Goal: Task Accomplishment & Management: Manage account settings

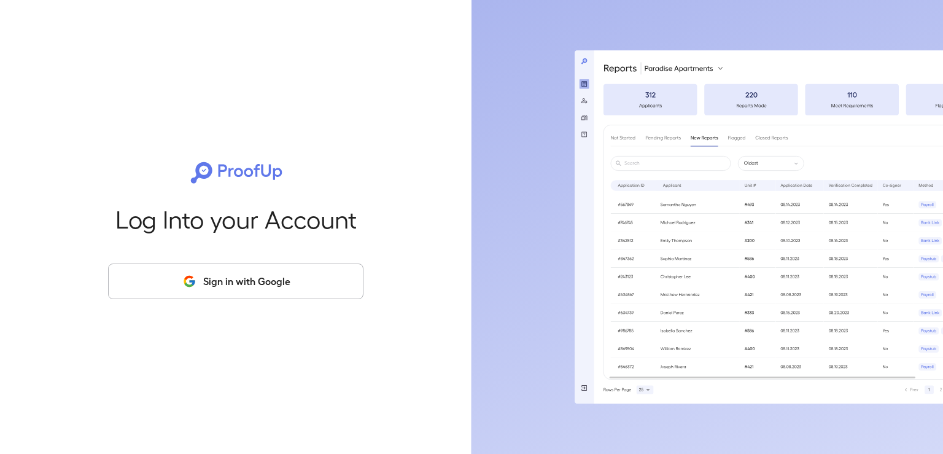
click at [239, 288] on button "Sign in with Google" at bounding box center [235, 281] width 255 height 36
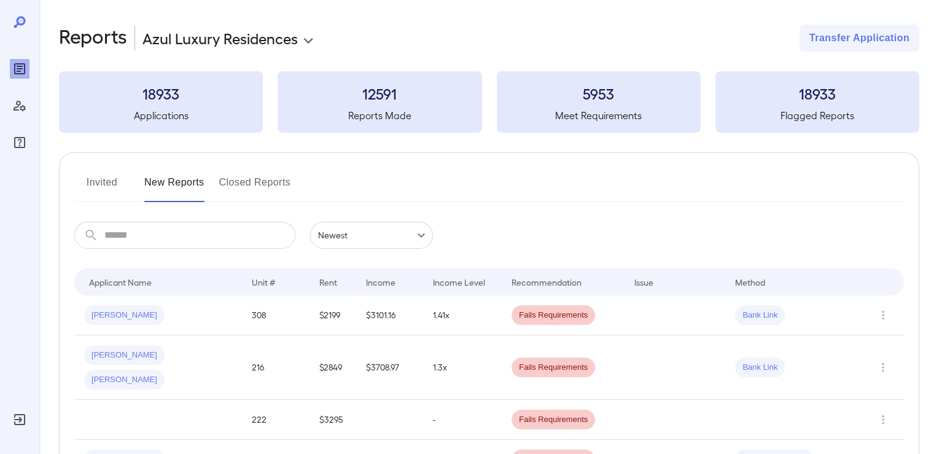
click at [96, 186] on button "Invited" at bounding box center [101, 187] width 55 height 29
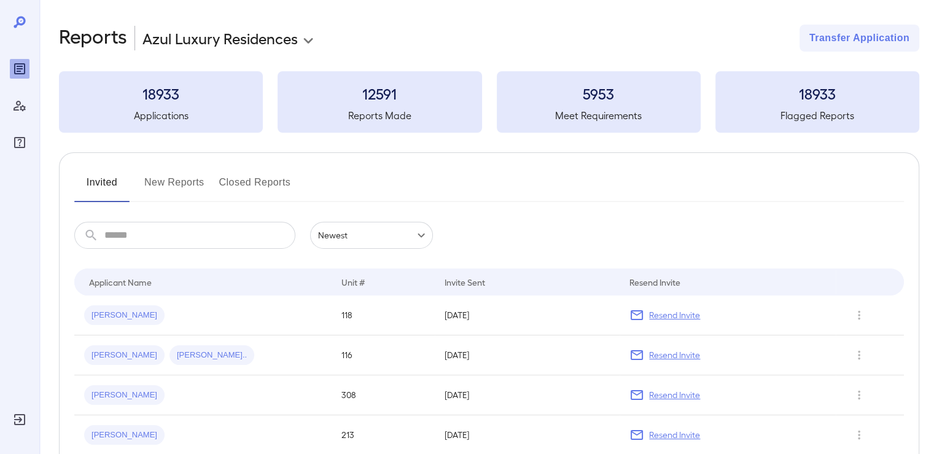
click at [156, 237] on input "text" at bounding box center [199, 235] width 191 height 27
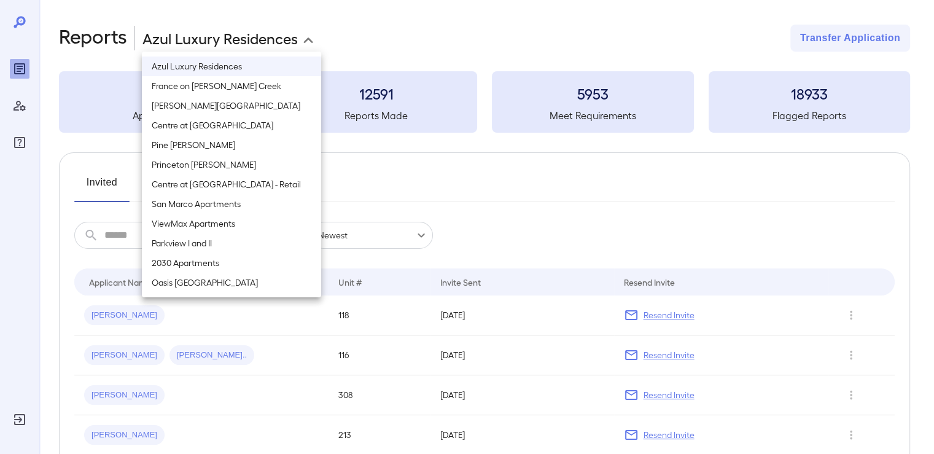
click at [306, 36] on body "**********" at bounding box center [467, 227] width 934 height 454
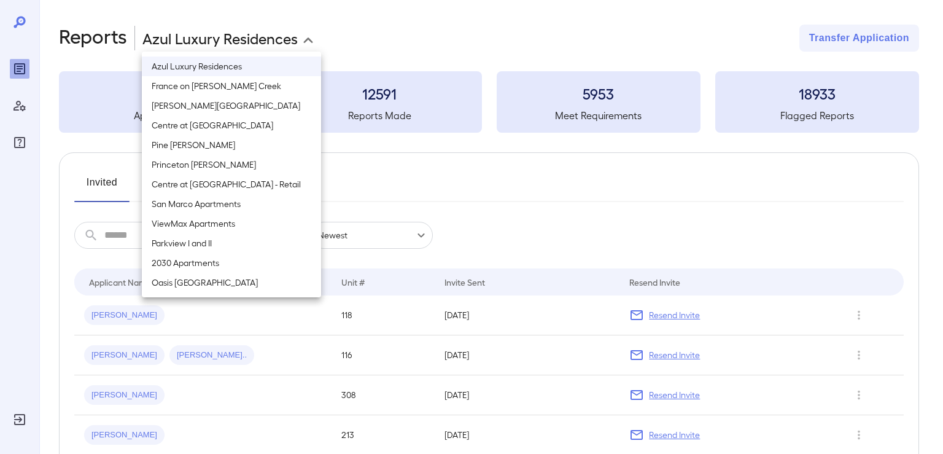
click at [200, 223] on li "ViewMax Apartments" at bounding box center [231, 224] width 179 height 20
type input "**********"
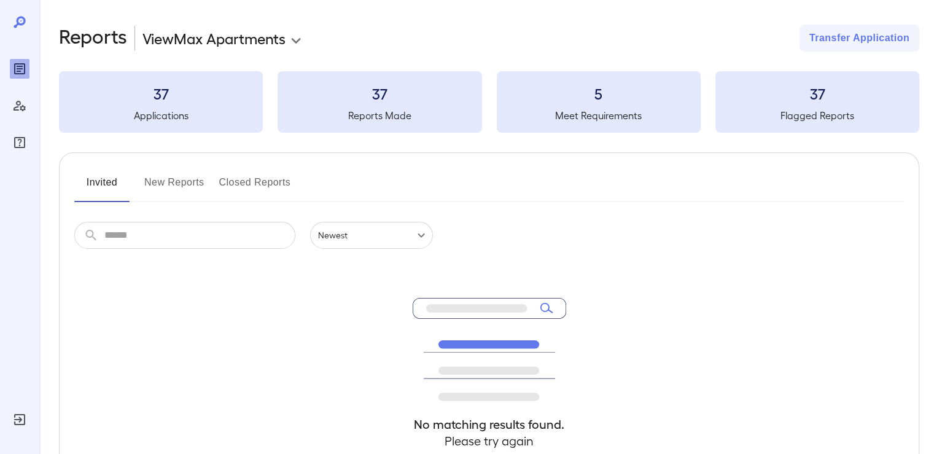
click at [454, 163] on div "Invited New Reports Closed Reports ​ ​ Newest ****** No matching results found.…" at bounding box center [489, 337] width 860 height 370
drag, startPoint x: 433, startPoint y: 37, endPoint x: 497, endPoint y: 45, distance: 64.4
click at [498, 46] on div "**********" at bounding box center [489, 38] width 860 height 27
click at [494, 44] on div "**********" at bounding box center [489, 38] width 860 height 27
drag, startPoint x: 400, startPoint y: 41, endPoint x: 54, endPoint y: 39, distance: 346.3
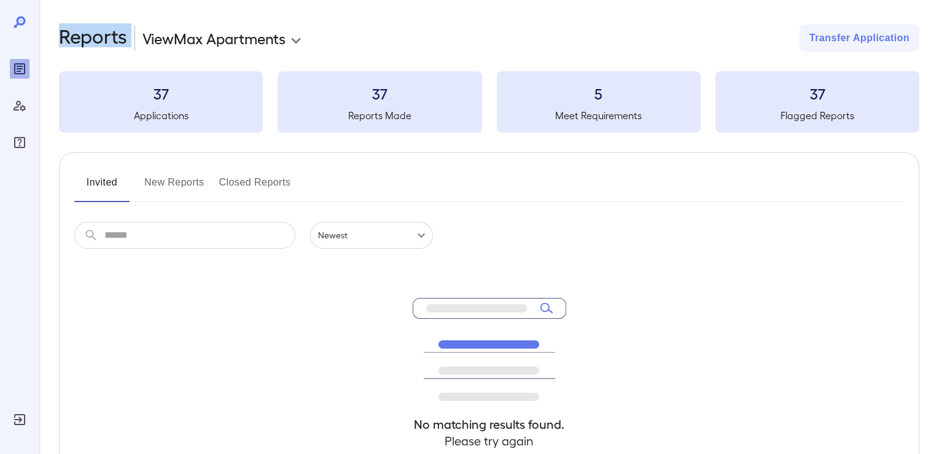
click at [54, 39] on div "**********" at bounding box center [486, 293] width 894 height 586
click at [59, 44] on h2 "Reports" at bounding box center [93, 38] width 68 height 27
click at [60, 51] on h2 "Reports" at bounding box center [93, 38] width 68 height 27
click at [59, 42] on h2 "Reports" at bounding box center [93, 38] width 68 height 27
drag, startPoint x: 64, startPoint y: 37, endPoint x: 104, endPoint y: 36, distance: 40.5
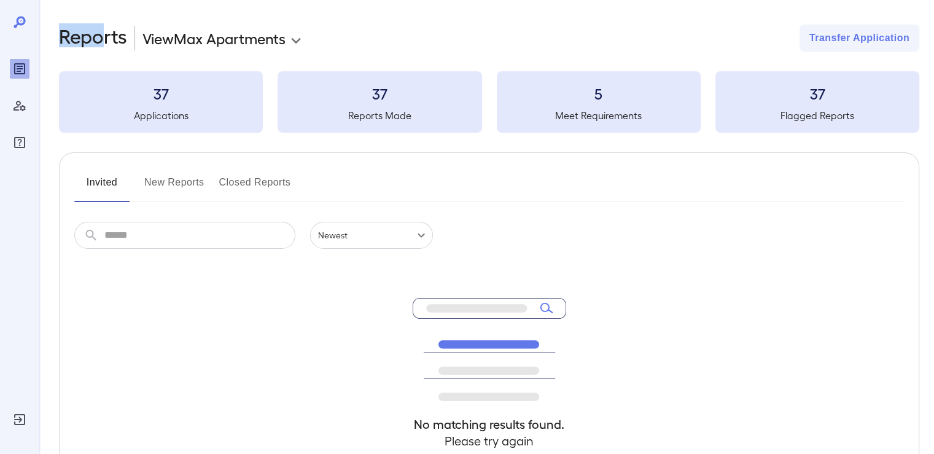
click at [104, 36] on h2 "Reports" at bounding box center [93, 38] width 68 height 27
click at [106, 41] on h2 "Reports" at bounding box center [93, 38] width 68 height 27
click at [107, 46] on h2 "Reports" at bounding box center [93, 38] width 68 height 27
click at [109, 42] on h2 "Reports" at bounding box center [93, 38] width 68 height 27
drag, startPoint x: 130, startPoint y: 44, endPoint x: 69, endPoint y: 39, distance: 61.6
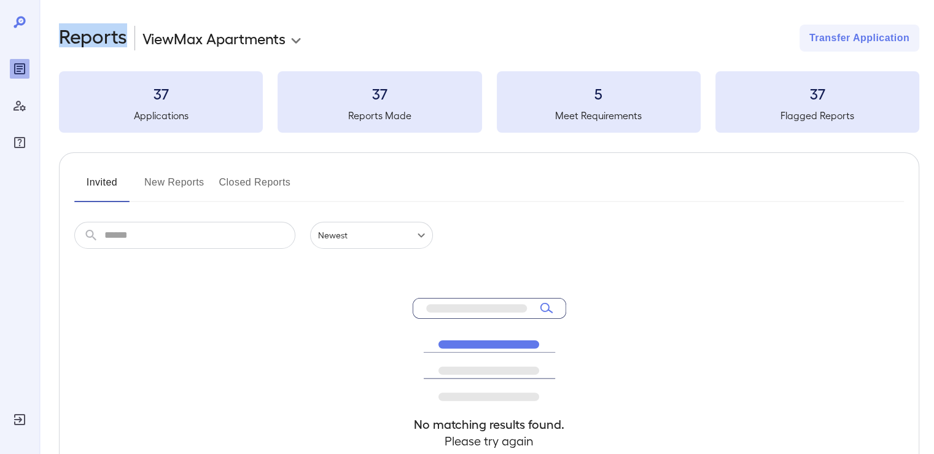
click at [54, 41] on div "**********" at bounding box center [486, 293] width 894 height 586
click at [69, 39] on h2 "Reports" at bounding box center [93, 38] width 68 height 27
click at [76, 47] on h2 "Reports" at bounding box center [93, 38] width 68 height 27
click at [433, 36] on div "**********" at bounding box center [489, 38] width 860 height 27
click at [133, 244] on input "text" at bounding box center [199, 235] width 191 height 27
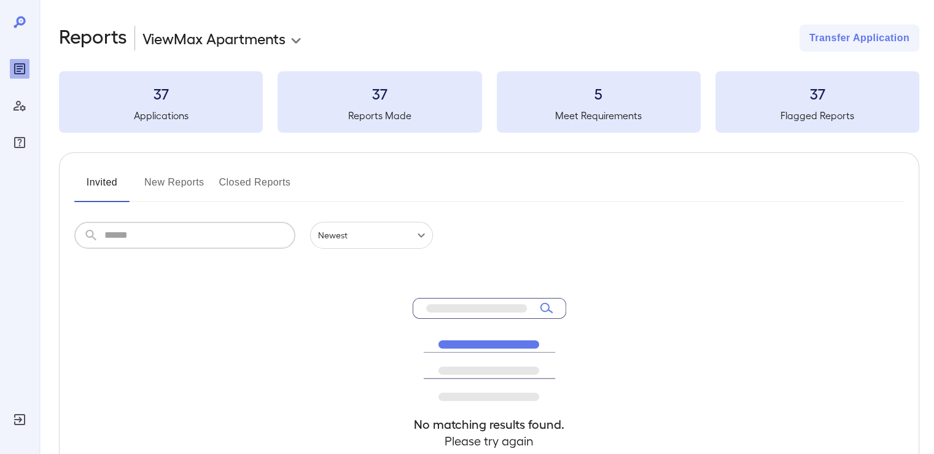
click at [144, 236] on input "text" at bounding box center [199, 235] width 191 height 27
type input "********"
click at [247, 235] on input "********" at bounding box center [199, 235] width 191 height 27
click at [543, 306] on icon at bounding box center [489, 349] width 153 height 103
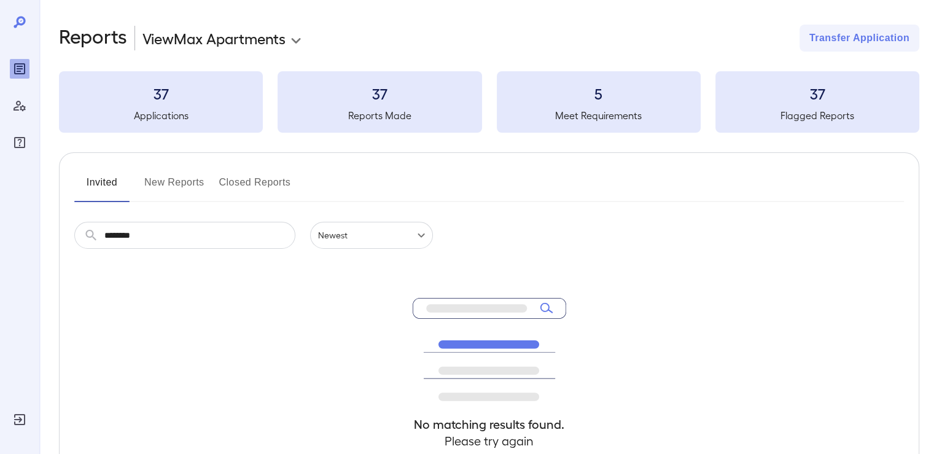
click at [546, 309] on icon at bounding box center [489, 349] width 153 height 103
click at [167, 230] on input "********" at bounding box center [199, 235] width 191 height 27
click at [167, 232] on input "********" at bounding box center [199, 235] width 191 height 27
click at [491, 304] on icon at bounding box center [489, 349] width 153 height 103
click at [530, 306] on icon at bounding box center [489, 349] width 153 height 103
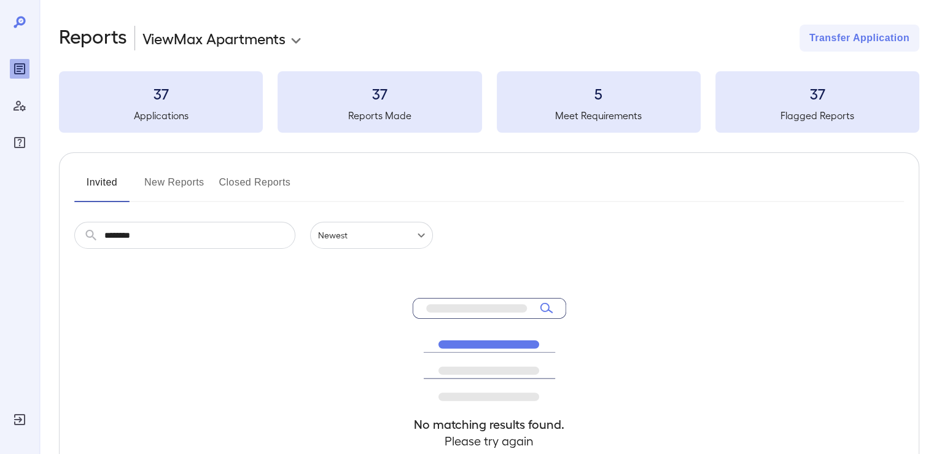
click at [550, 309] on icon at bounding box center [489, 349] width 153 height 103
click at [156, 227] on input "********" at bounding box center [199, 235] width 191 height 27
drag, startPoint x: 187, startPoint y: 233, endPoint x: 0, endPoint y: 239, distance: 186.7
click at [0, 239] on div "**********" at bounding box center [467, 227] width 934 height 454
click at [273, 184] on button "Closed Reports" at bounding box center [255, 187] width 72 height 29
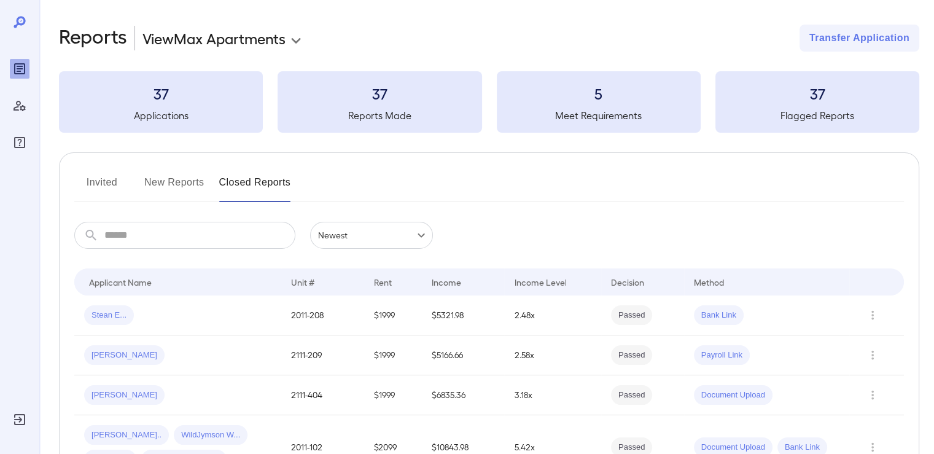
click at [203, 185] on button "New Reports" at bounding box center [174, 187] width 60 height 29
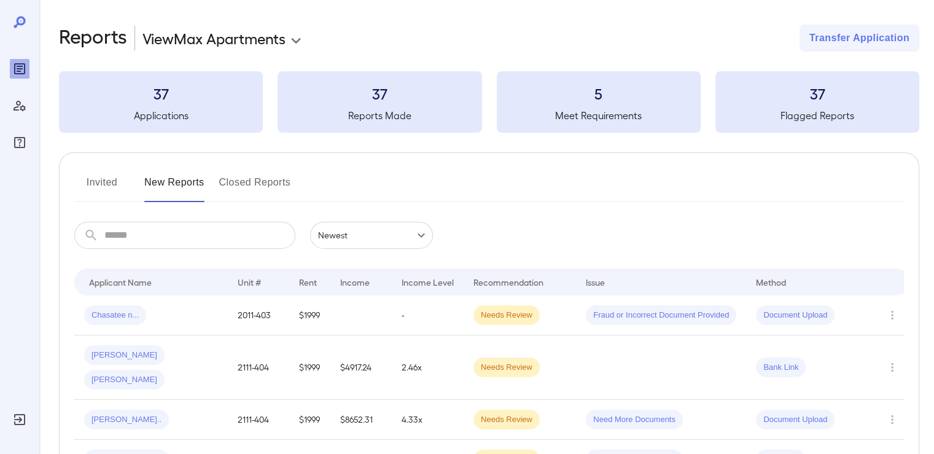
click at [254, 185] on button "Closed Reports" at bounding box center [255, 187] width 72 height 29
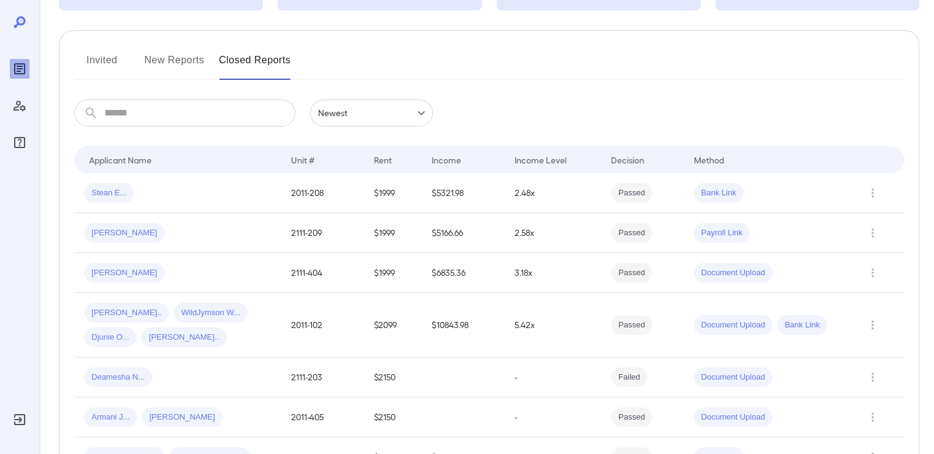
scroll to position [123, 0]
click at [180, 64] on button "New Reports" at bounding box center [174, 64] width 60 height 29
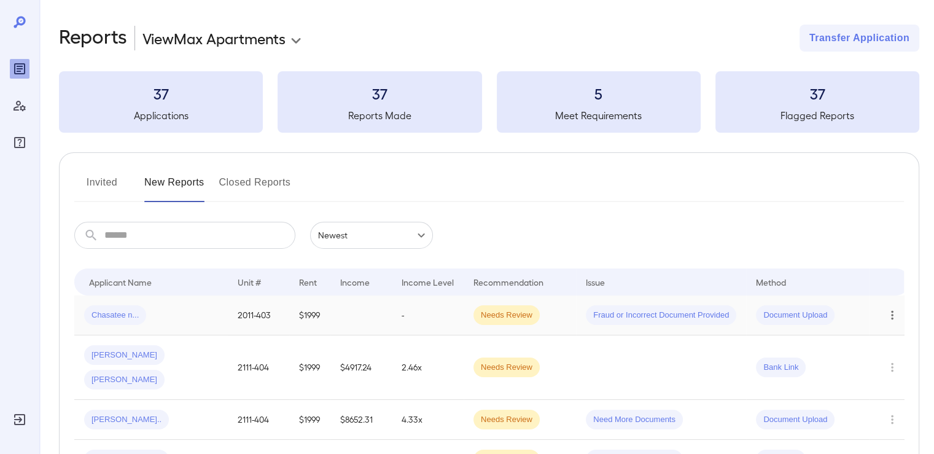
click at [888, 318] on icon "Row Actions" at bounding box center [892, 315] width 14 height 15
click at [20, 101] on div at bounding box center [467, 227] width 934 height 454
click at [20, 106] on icon "Manage Users" at bounding box center [20, 106] width 12 height 10
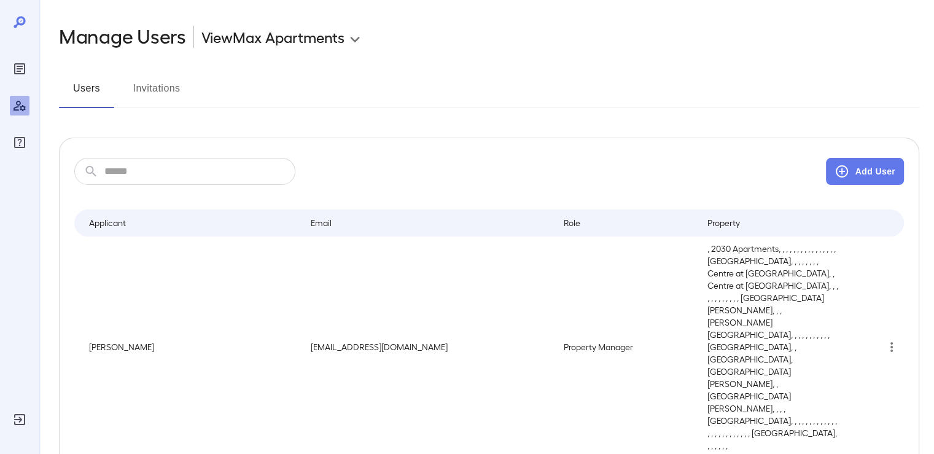
click at [22, 71] on icon "Reports" at bounding box center [19, 68] width 15 height 15
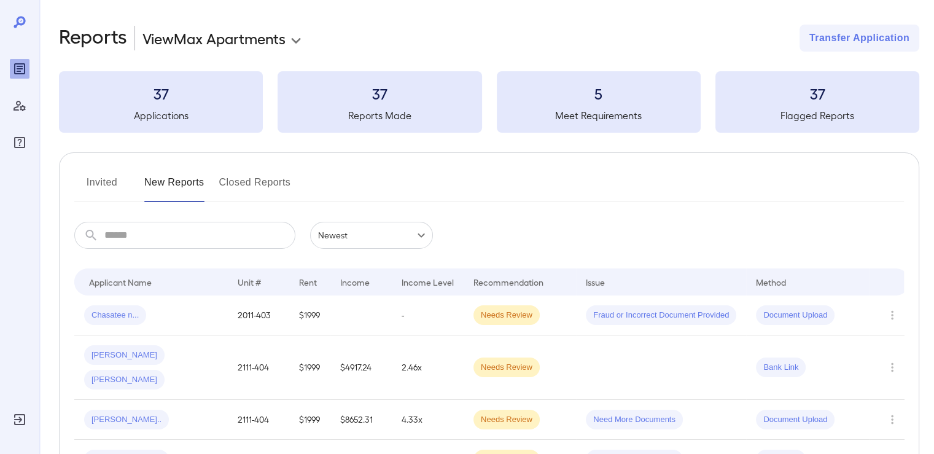
click at [686, 36] on div "**********" at bounding box center [489, 38] width 860 height 27
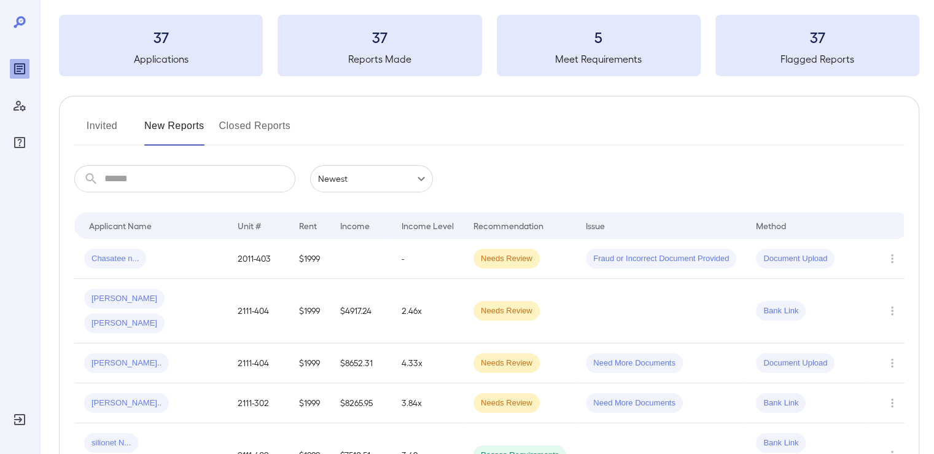
scroll to position [123, 0]
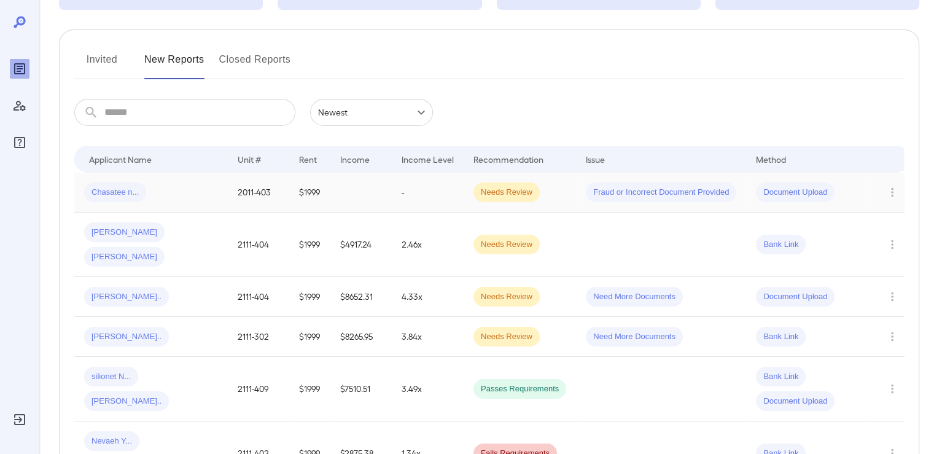
click at [118, 190] on span "Chasatee n..." at bounding box center [115, 193] width 62 height 12
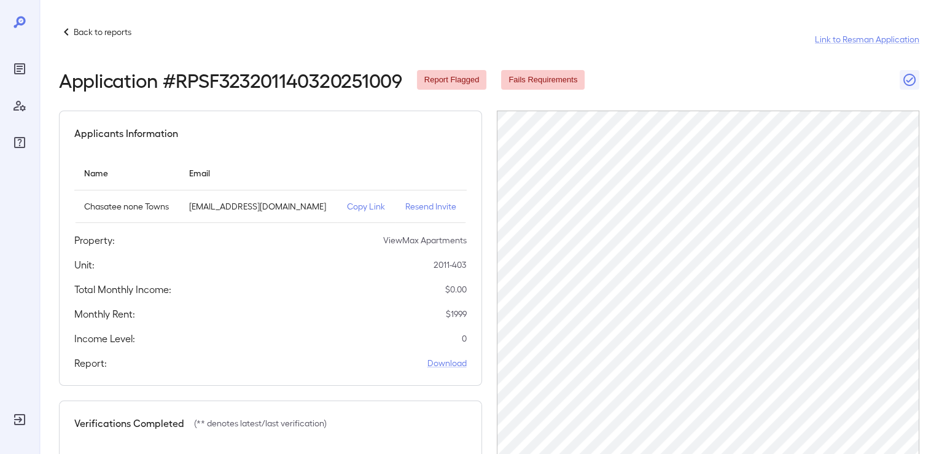
click at [66, 31] on icon at bounding box center [66, 31] width 4 height 7
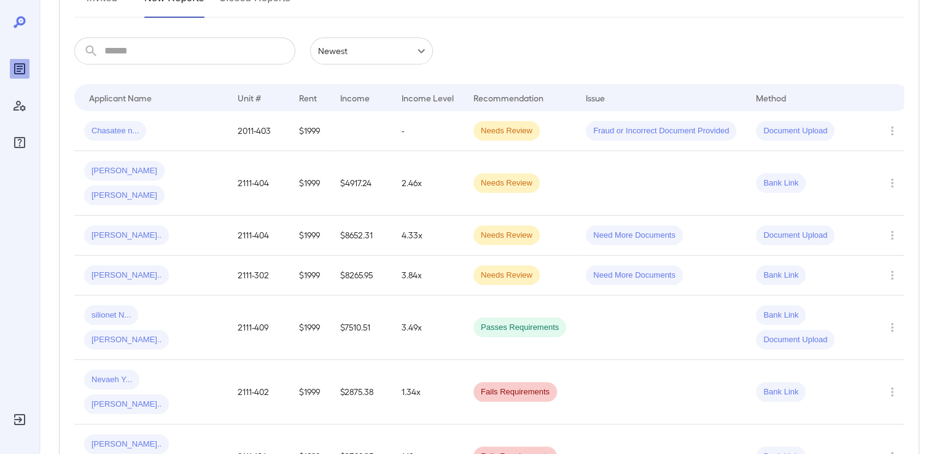
scroll to position [123, 0]
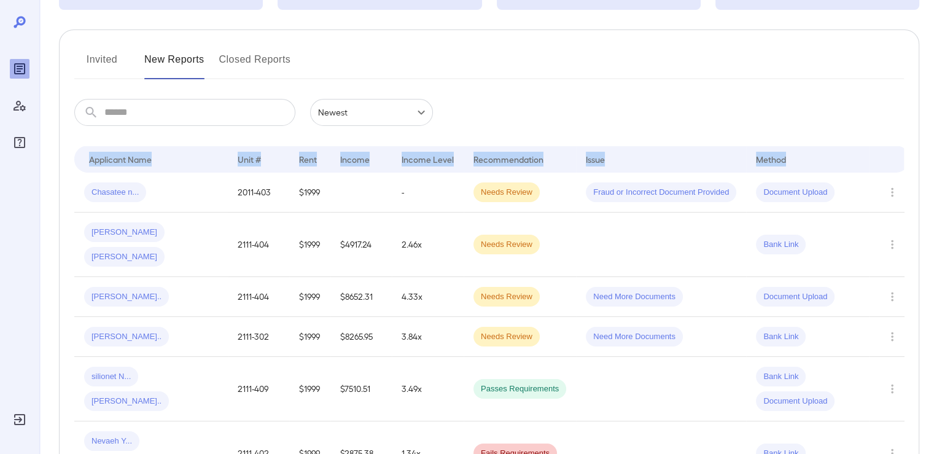
drag, startPoint x: 88, startPoint y: 160, endPoint x: 801, endPoint y: 157, distance: 713.4
click at [801, 157] on tr "Applicant Name Unit # Rent Income Income Level Recommendation Issue Method" at bounding box center [491, 159] width 835 height 27
click at [801, 157] on div "Method" at bounding box center [807, 159] width 103 height 15
drag, startPoint x: 820, startPoint y: 161, endPoint x: 91, endPoint y: 161, distance: 728.7
click at [91, 161] on tr "Applicant Name Unit # Rent Income Income Level Recommendation Issue Method" at bounding box center [491, 159] width 835 height 27
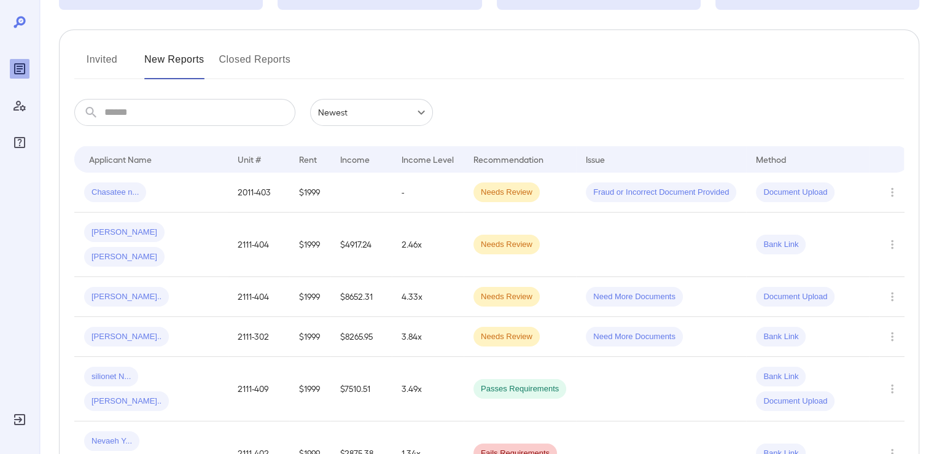
click at [91, 161] on div "Applicant Name" at bounding box center [120, 159] width 63 height 15
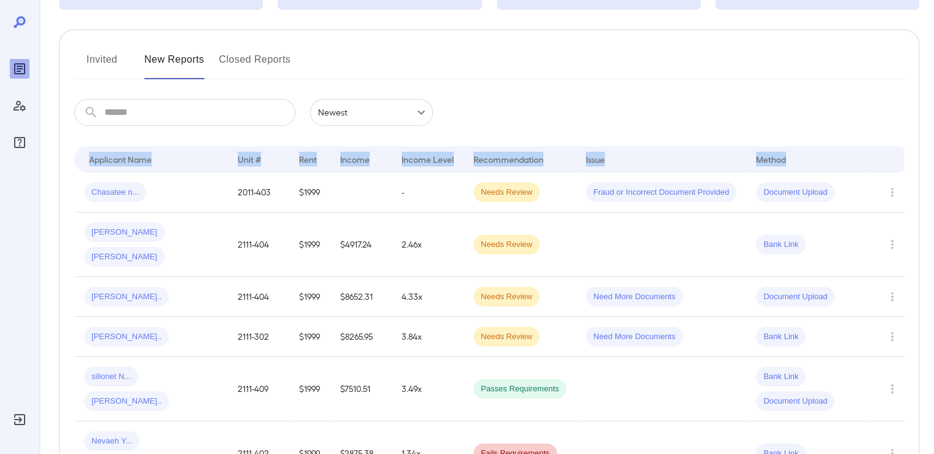
drag, startPoint x: 96, startPoint y: 161, endPoint x: 786, endPoint y: 163, distance: 690.1
click at [786, 163] on tr "Applicant Name Unit # Rent Income Income Level Recommendation Issue Method" at bounding box center [491, 159] width 835 height 27
click at [786, 163] on div "Method" at bounding box center [807, 159] width 103 height 15
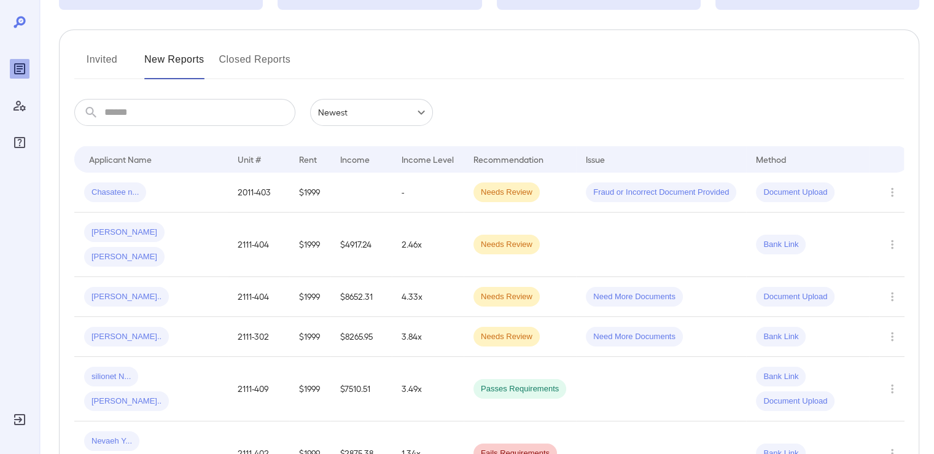
click at [788, 161] on div "Method" at bounding box center [807, 159] width 103 height 15
click at [894, 190] on icon "Row Actions" at bounding box center [892, 192] width 14 height 15
click at [866, 218] on li "View Application" at bounding box center [884, 217] width 97 height 20
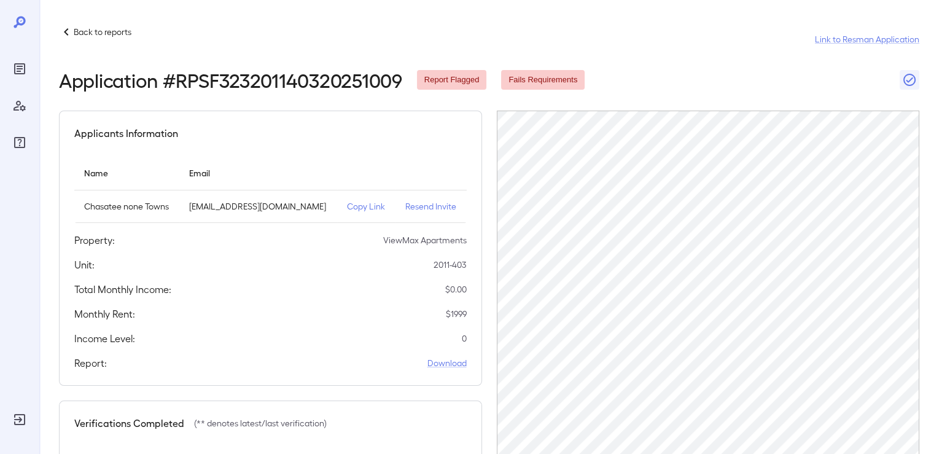
click at [732, 69] on div "Application # RPSF323201140320251009 Report Flagged Fails Requirements" at bounding box center [489, 80] width 860 height 22
click at [730, 68] on header "Back to reports Link to Resman Application Application # RPSF323201140320251009…" at bounding box center [489, 58] width 860 height 66
click at [730, 66] on header "Back to reports Link to Resman Application Application # RPSF323201140320251009…" at bounding box center [489, 58] width 860 height 66
click at [729, 64] on header "Back to reports Link to Resman Application Application # RPSF323201140320251009…" at bounding box center [489, 58] width 860 height 66
click at [729, 63] on header "Back to reports Link to Resman Application Application # RPSF323201140320251009…" at bounding box center [489, 58] width 860 height 66
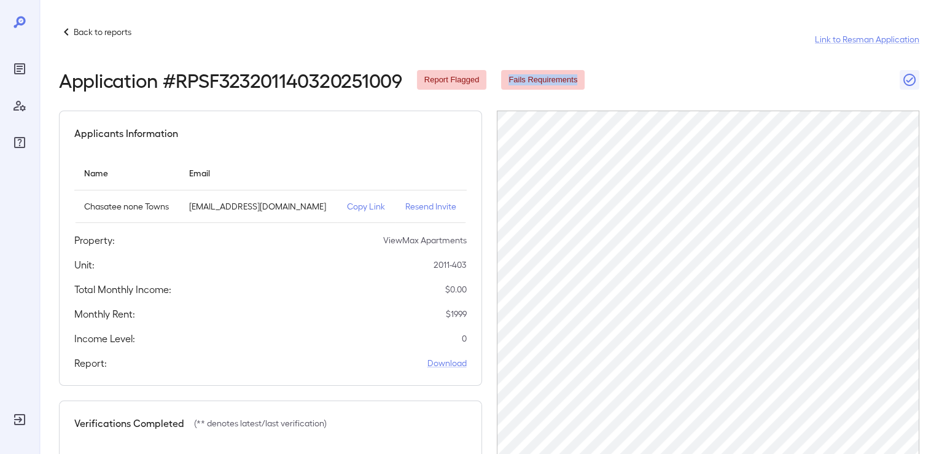
click at [729, 63] on header "Back to reports Link to Resman Application Application # RPSF323201140320251009…" at bounding box center [489, 58] width 860 height 66
click at [731, 63] on header "Back to reports Link to Resman Application Application # RPSF323201140320251009…" at bounding box center [489, 58] width 860 height 66
click at [732, 64] on header "Back to reports Link to Resman Application Application # RPSF323201140320251009…" at bounding box center [489, 58] width 860 height 66
click at [728, 43] on div "Back to reports Link to Resman Application" at bounding box center [489, 39] width 860 height 29
click at [66, 32] on icon at bounding box center [66, 32] width 15 height 15
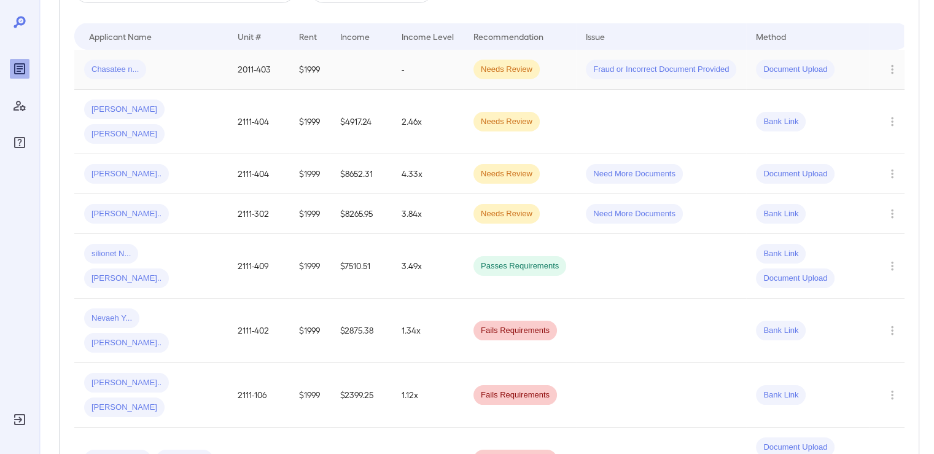
scroll to position [61, 0]
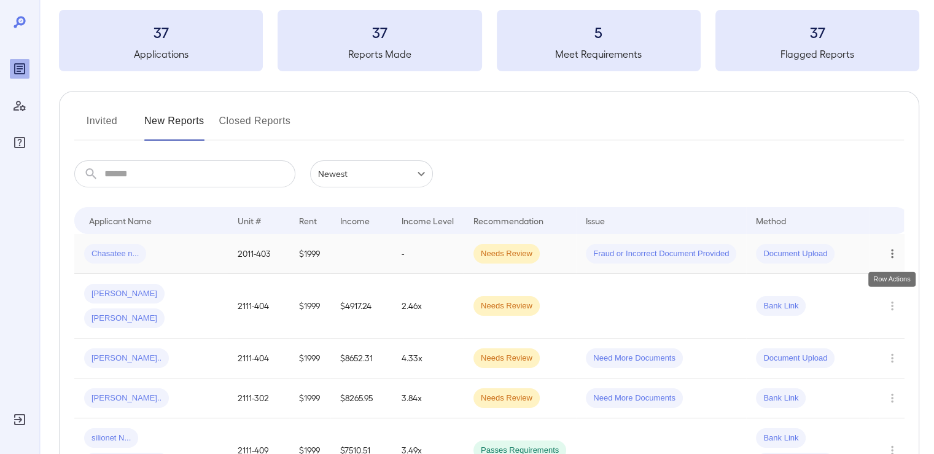
click at [888, 254] on icon "Row Actions" at bounding box center [892, 253] width 14 height 15
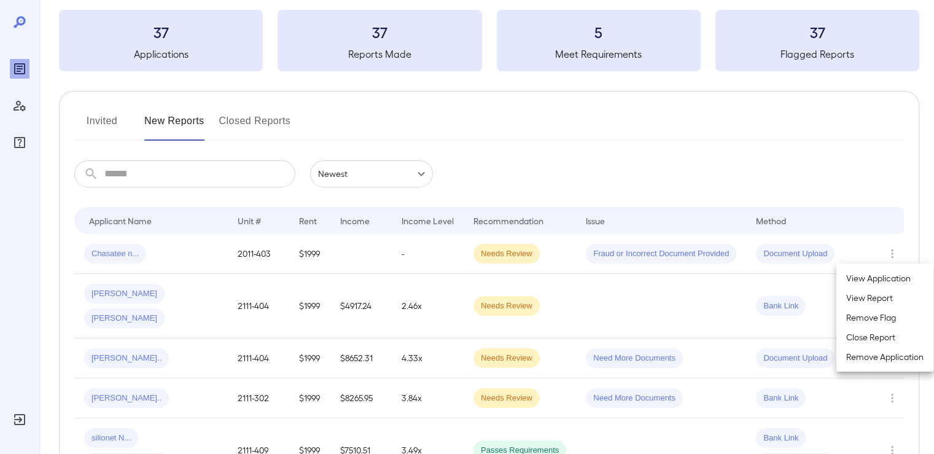
click at [756, 148] on div at bounding box center [467, 227] width 934 height 454
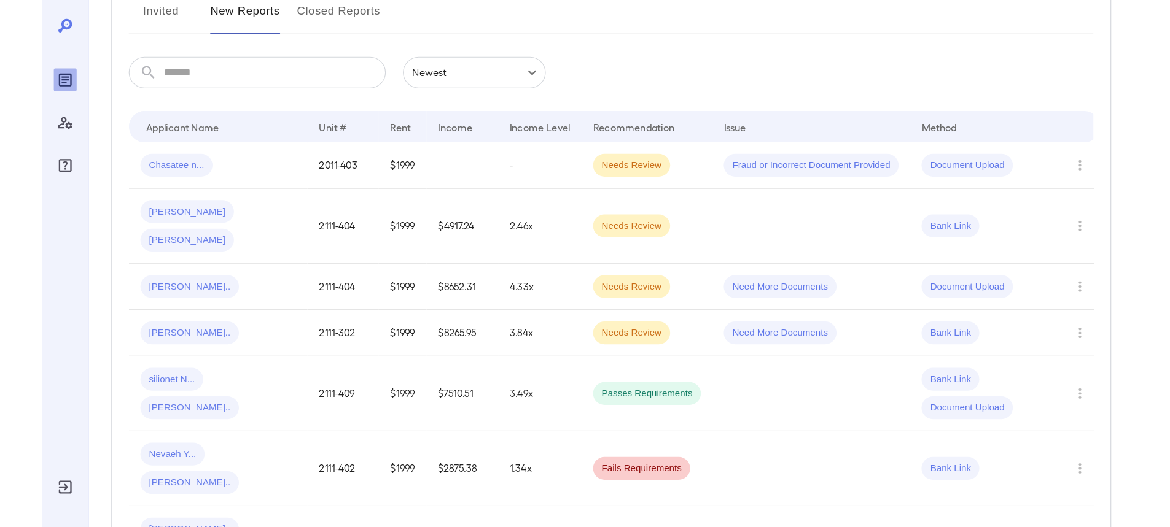
scroll to position [0, 0]
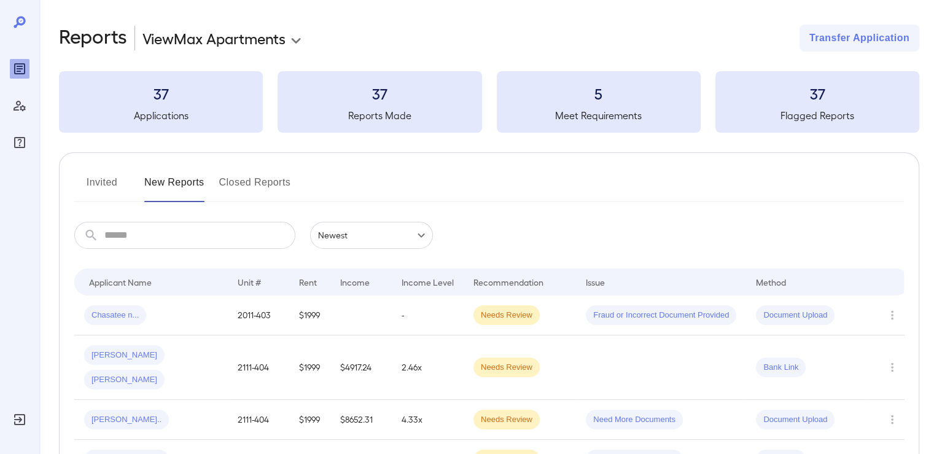
click at [576, 196] on div "Invited New Reports Closed Reports" at bounding box center [488, 187] width 829 height 29
click at [574, 189] on div "Invited New Reports Closed Reports" at bounding box center [488, 187] width 829 height 29
